Goal: Task Accomplishment & Management: Complete application form

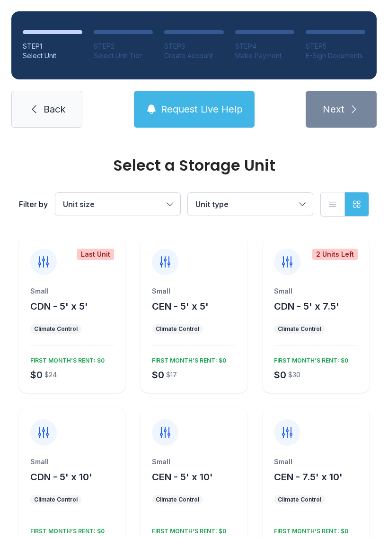
click at [164, 205] on button "Unit size" at bounding box center [117, 204] width 125 height 23
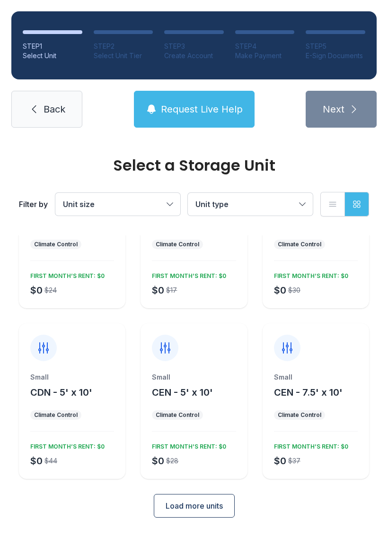
scroll to position [82, 0]
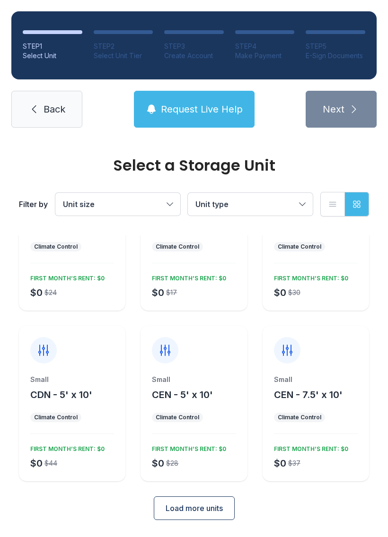
click at [259, 203] on span "Unit type" at bounding box center [245, 204] width 100 height 11
click at [28, 119] on link "Back" at bounding box center [46, 109] width 71 height 37
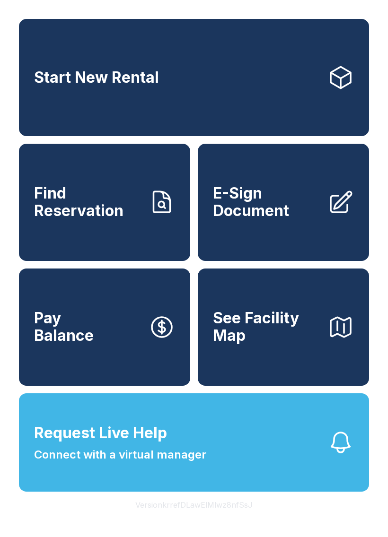
click at [233, 243] on link "E-Sign Document" at bounding box center [283, 202] width 171 height 117
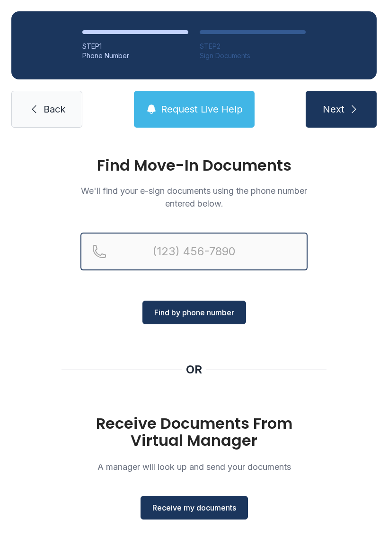
click at [247, 265] on input "Reservation phone number" at bounding box center [193, 252] width 227 height 38
type input "[PHONE_NUMBER]"
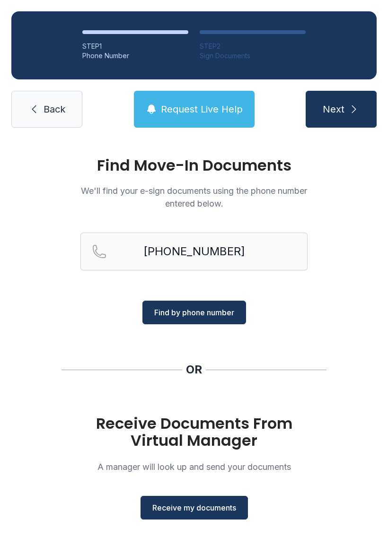
click at [212, 313] on span "Find by phone number" at bounding box center [194, 312] width 80 height 11
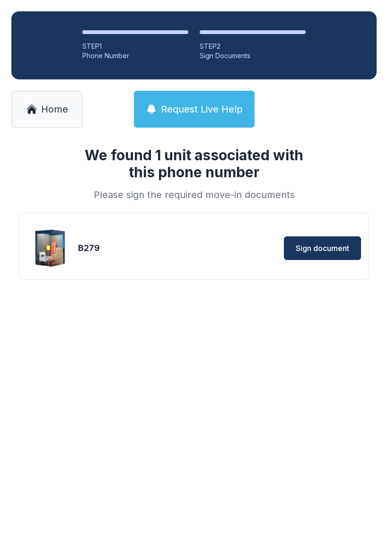
click at [329, 250] on span "Sign document" at bounding box center [321, 248] width 53 height 11
